Goal: Check status: Check status

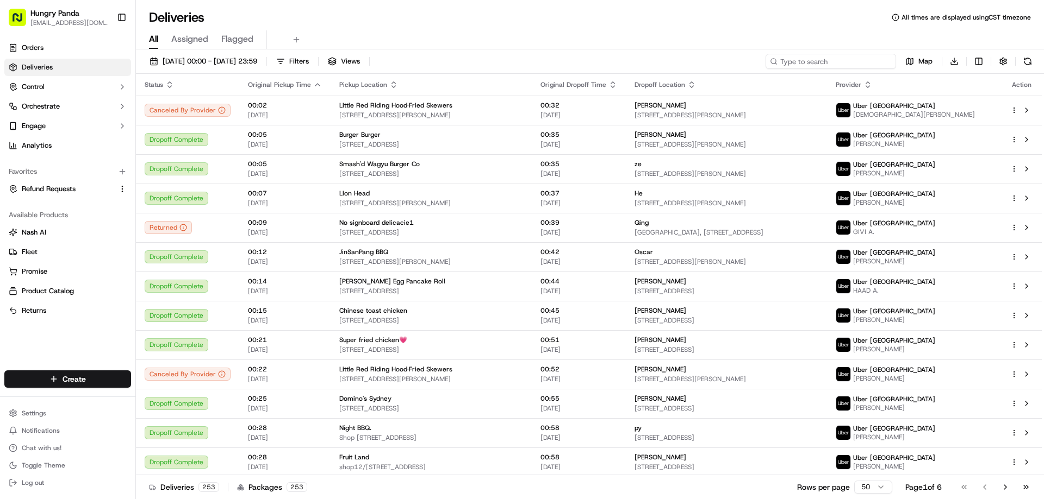
click at [839, 58] on input at bounding box center [830, 61] width 130 height 15
paste input "938023322885775923379"
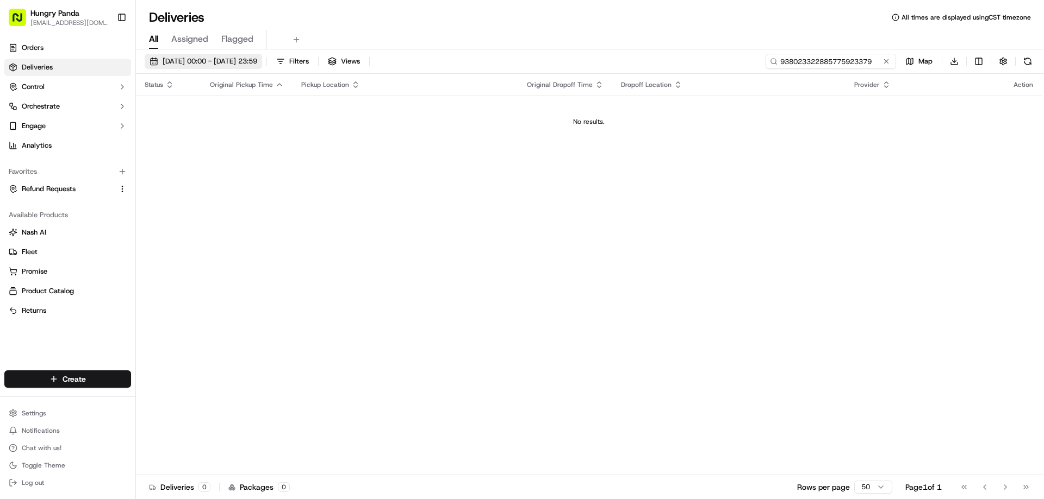
type input "938023322885775923379"
drag, startPoint x: 240, startPoint y: 58, endPoint x: 242, endPoint y: 66, distance: 8.1
click at [240, 58] on span "[DATE] 00:00 - [DATE] 23:59" at bounding box center [210, 62] width 95 height 10
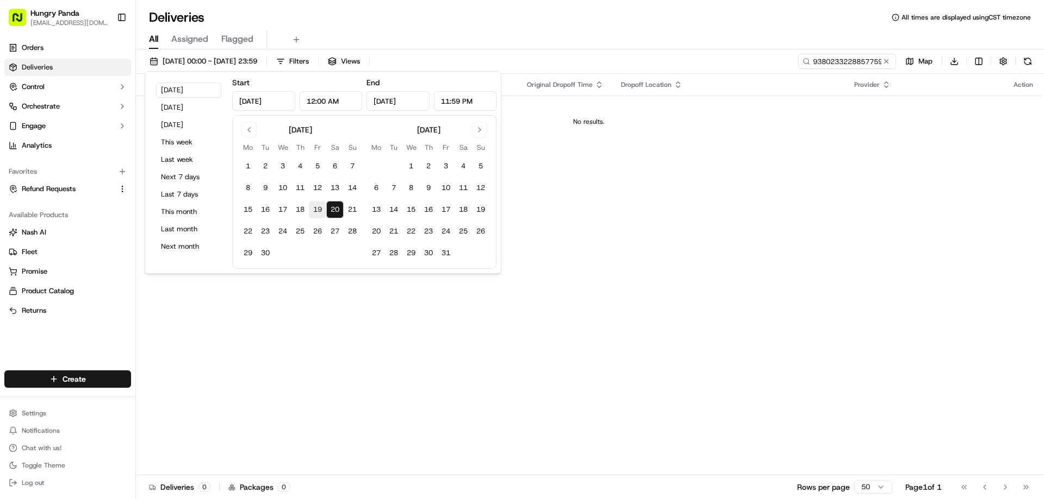
click at [320, 213] on button "19" at bounding box center [317, 209] width 17 height 17
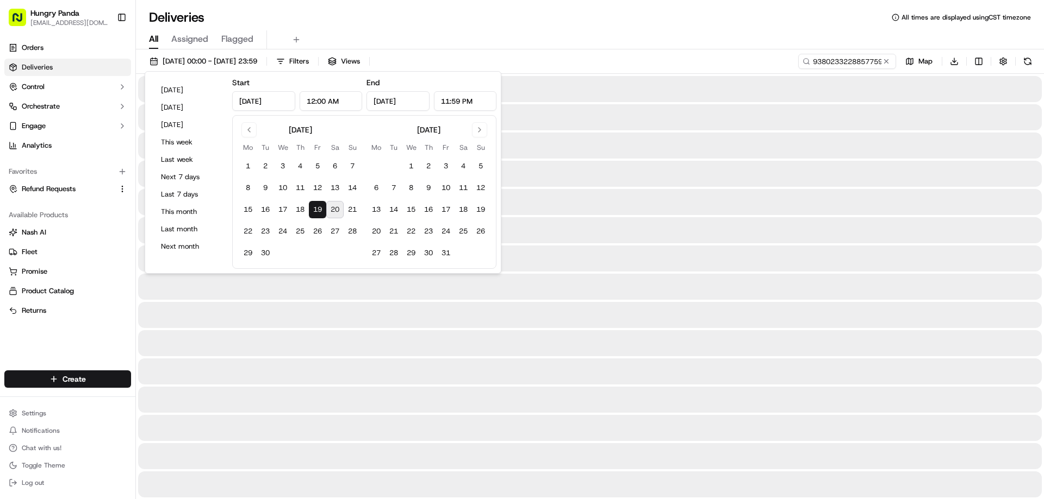
type input "[DATE]"
click at [656, 392] on div at bounding box center [589, 400] width 903 height 26
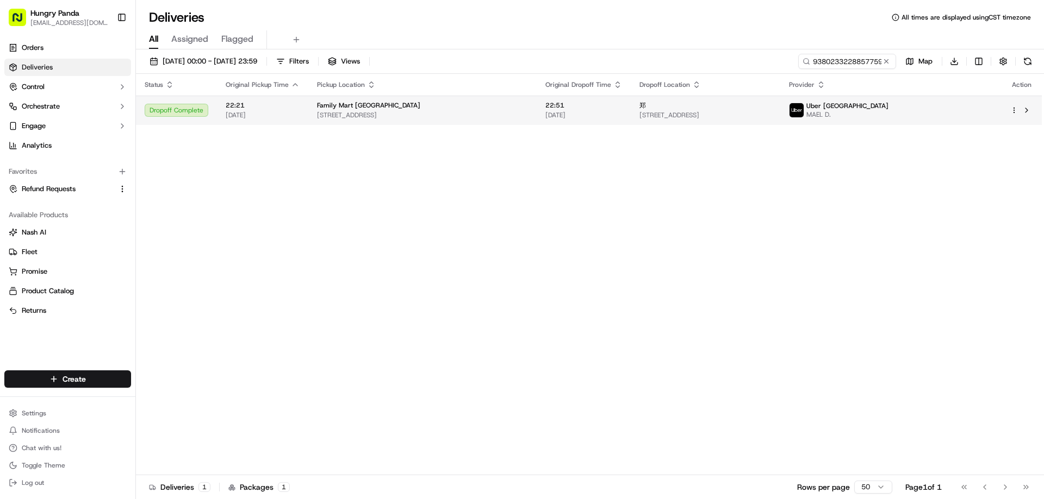
click at [780, 99] on td "郑 [STREET_ADDRESS][PERSON_NAME]" at bounding box center [704, 110] width 149 height 29
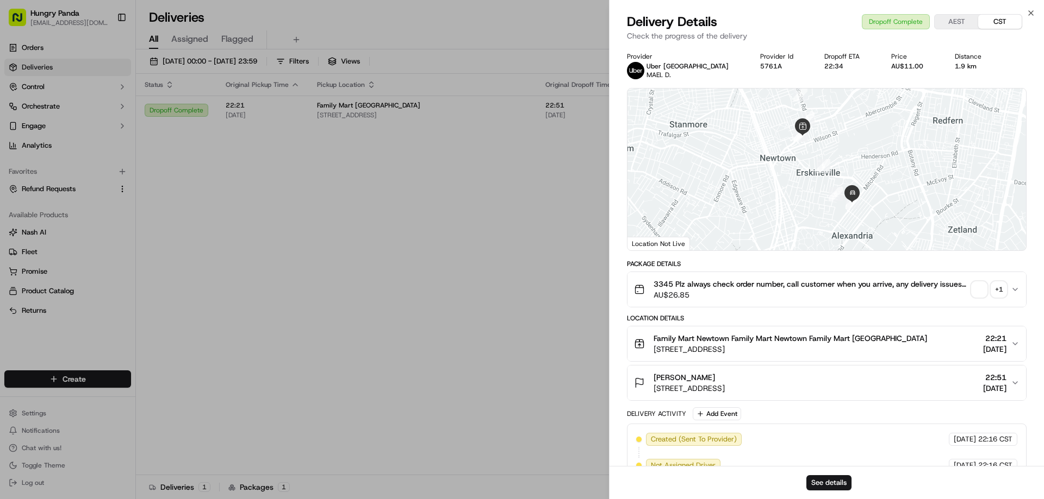
click at [979, 283] on span "button" at bounding box center [978, 289] width 15 height 15
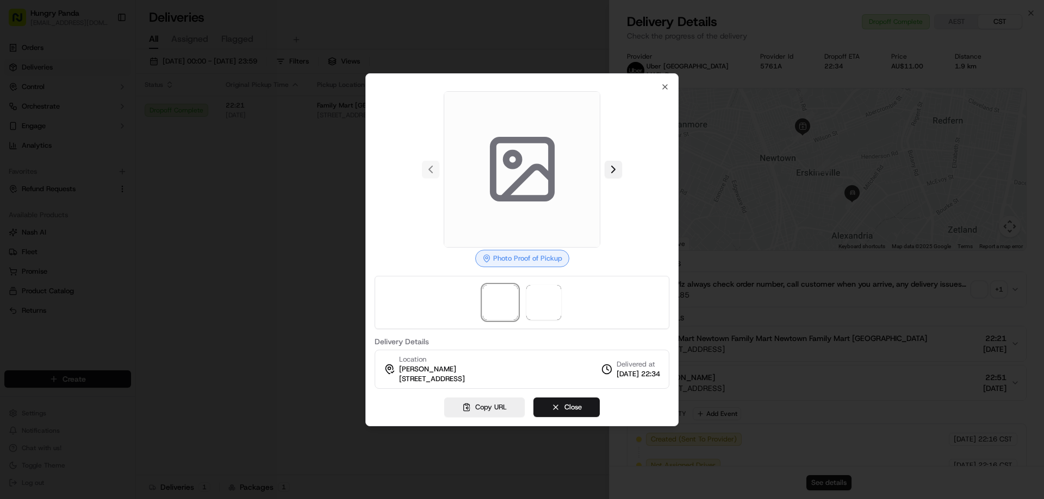
click at [616, 176] on button at bounding box center [612, 169] width 17 height 17
